Goal: Transaction & Acquisition: Purchase product/service

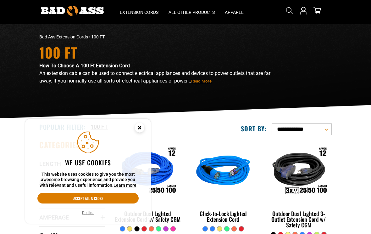
scroll to position [18, 0]
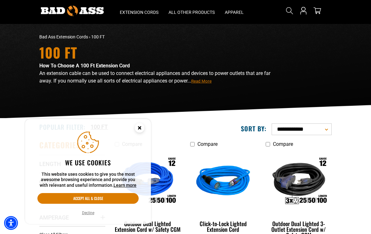
click at [99, 203] on button "Accept all & close" at bounding box center [87, 198] width 101 height 11
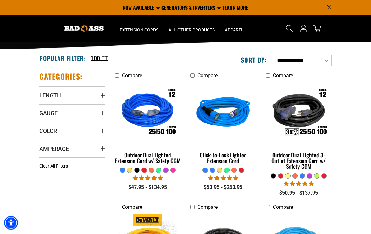
scroll to position [85, 0]
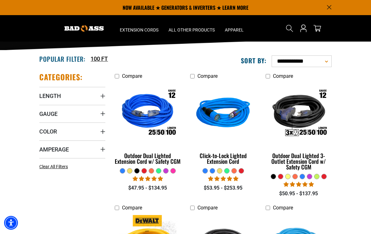
click at [150, 158] on div "Outdoor Dual Lighted Extension Cord w/ Safety CGM" at bounding box center [148, 158] width 66 height 11
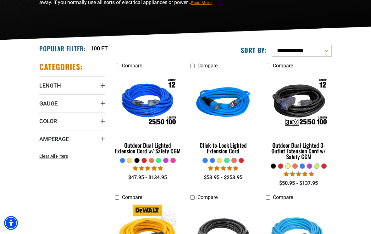
scroll to position [42, 0]
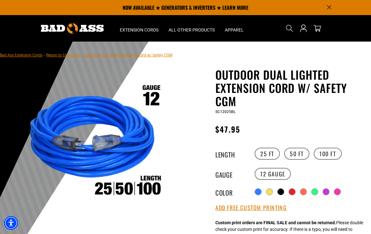
click at [327, 152] on label "100 FT" at bounding box center [328, 153] width 28 height 12
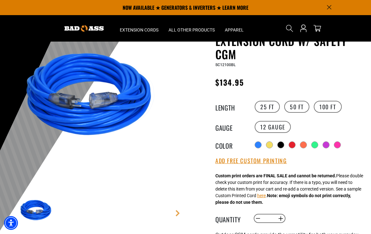
scroll to position [34, 0]
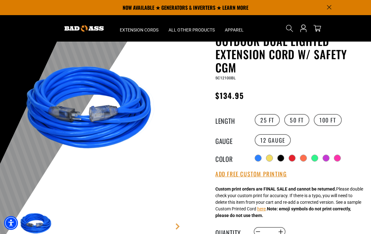
click at [272, 157] on div at bounding box center [269, 158] width 6 height 6
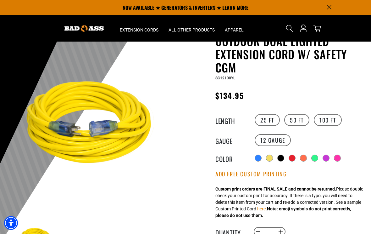
click at [284, 156] on div at bounding box center [281, 158] width 6 height 6
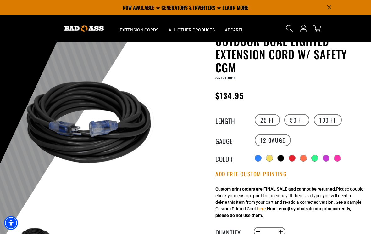
click at [292, 157] on div at bounding box center [292, 158] width 6 height 6
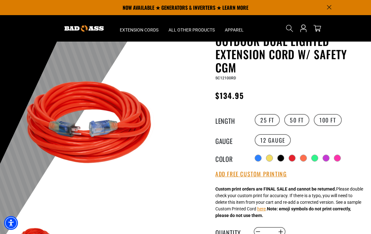
click at [305, 157] on div at bounding box center [303, 158] width 6 height 6
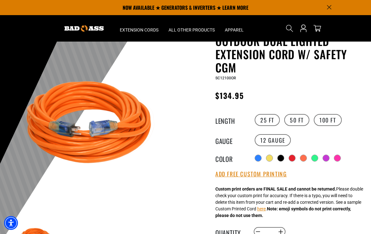
click at [314, 157] on div at bounding box center [315, 158] width 6 height 6
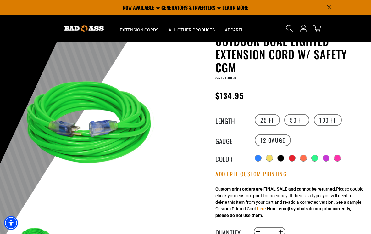
click at [324, 157] on div at bounding box center [326, 158] width 6 height 6
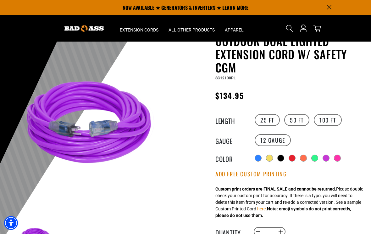
click at [335, 158] on div at bounding box center [337, 158] width 6 height 6
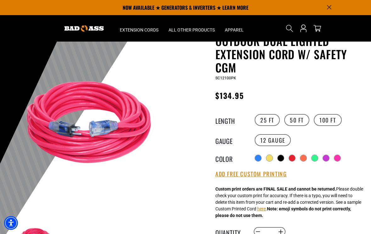
click at [258, 157] on div at bounding box center [258, 158] width 6 height 6
